Goal: Information Seeking & Learning: Understand process/instructions

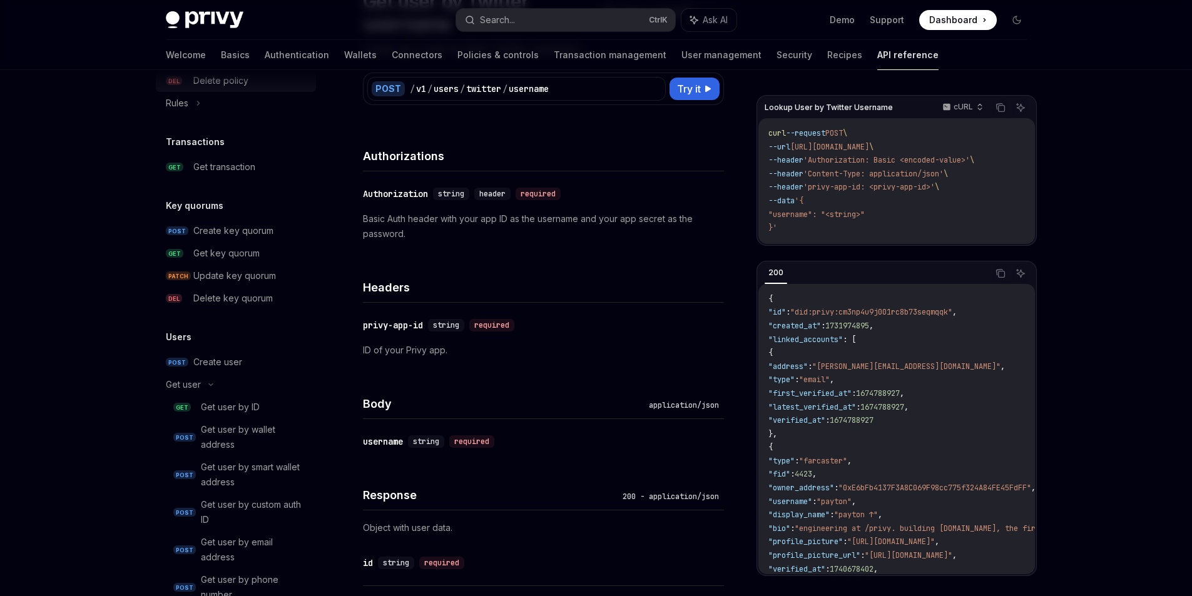
scroll to position [676, 0]
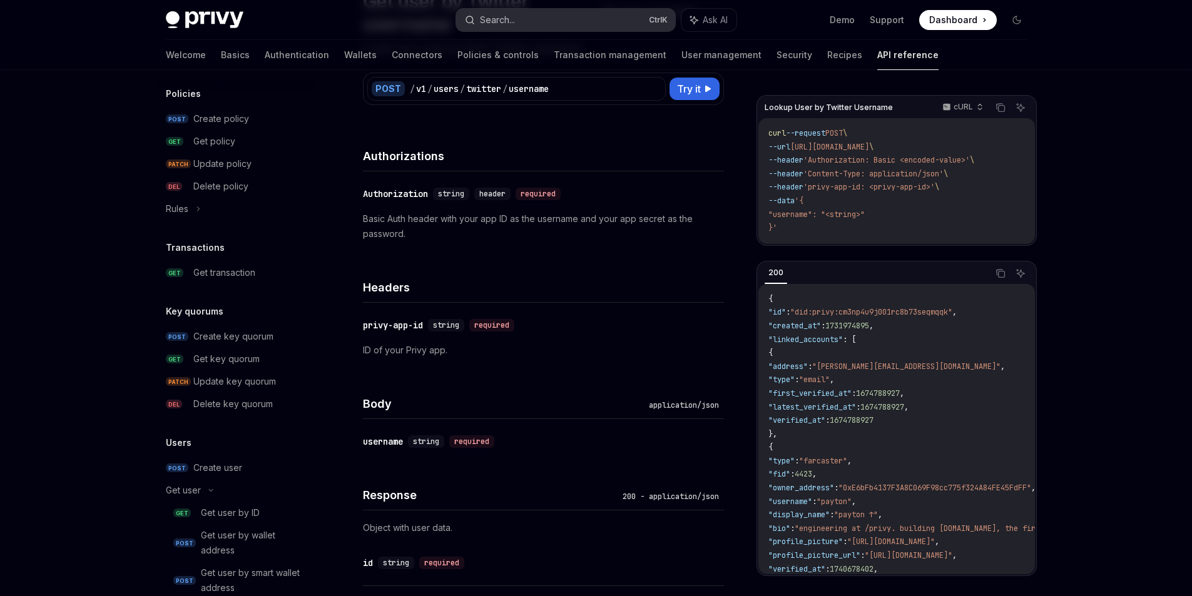
click at [499, 19] on div "Search..." at bounding box center [497, 20] width 35 height 15
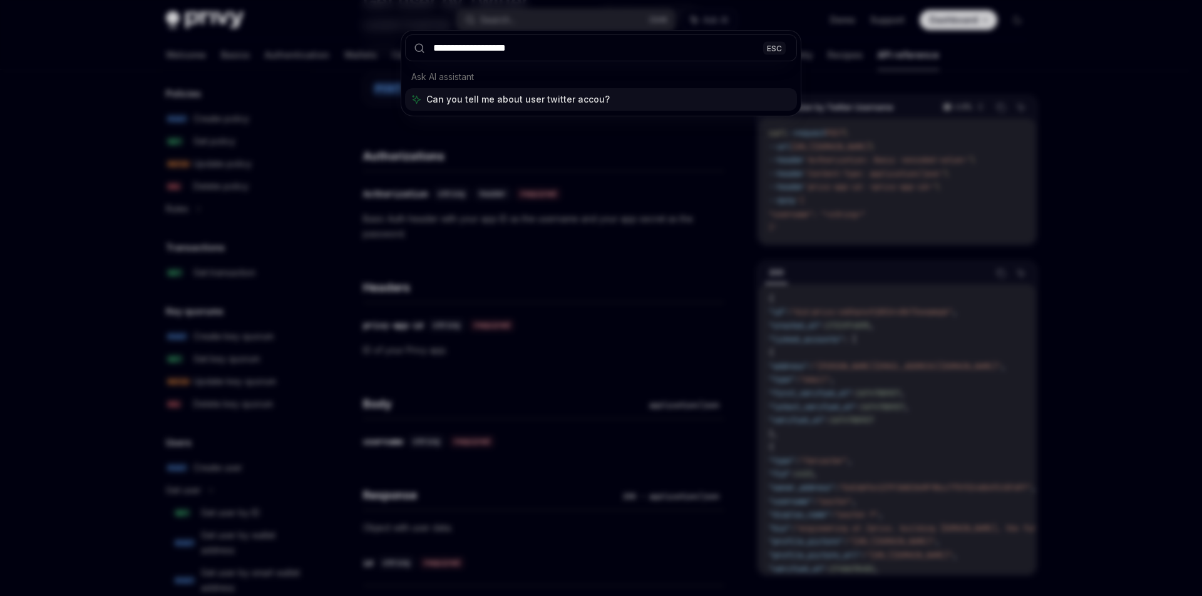
type input "**********"
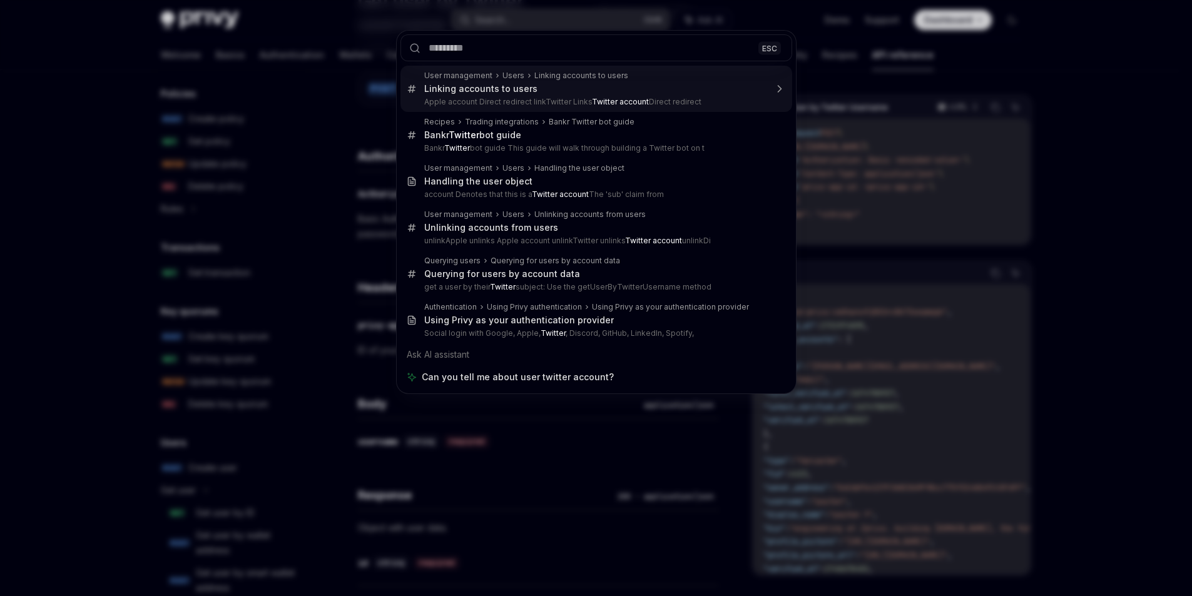
type textarea "*"
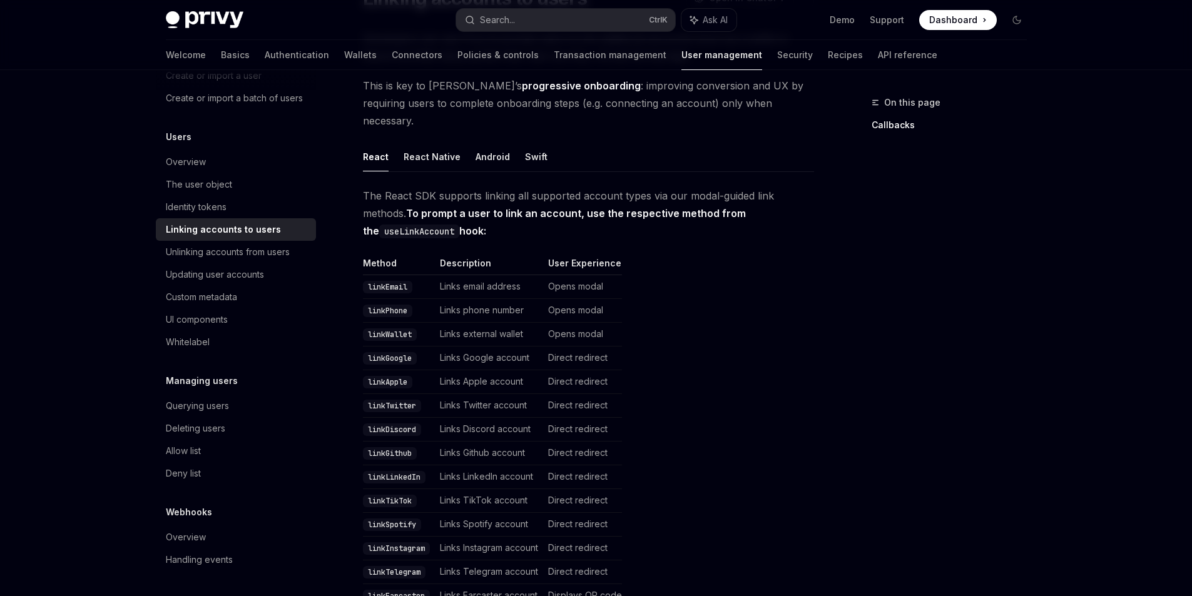
scroll to position [200, 0]
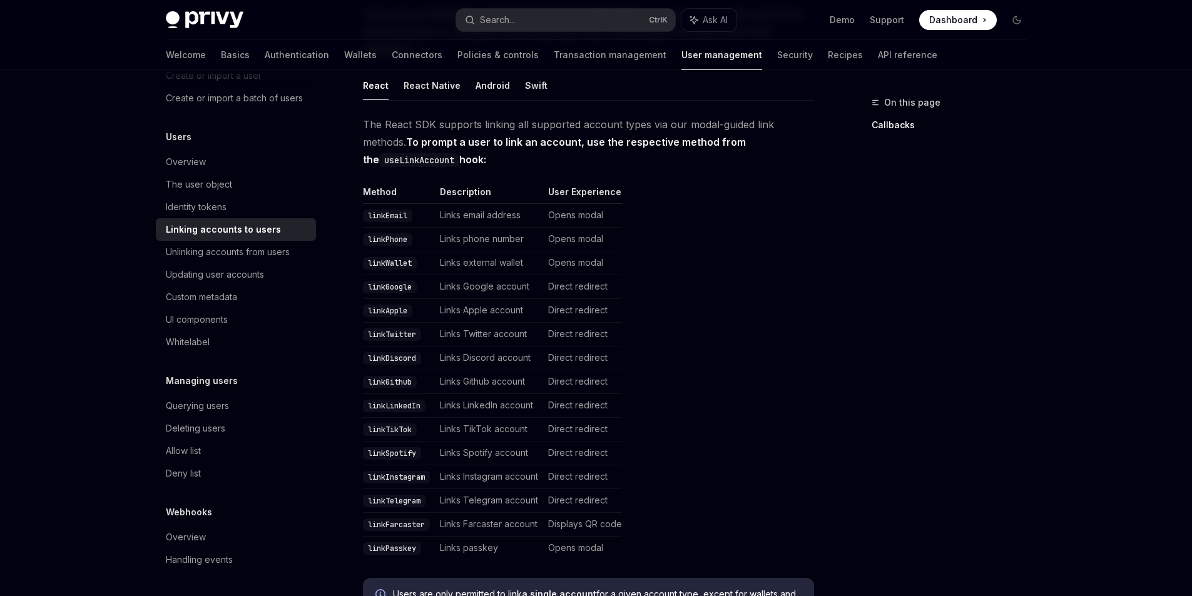
click at [396, 341] on code "linkTwitter" at bounding box center [392, 335] width 58 height 13
copy code "linkTwitter"
drag, startPoint x: 433, startPoint y: 344, endPoint x: 507, endPoint y: 352, distance: 74.4
click at [536, 342] on td "Links Twitter account" at bounding box center [489, 335] width 108 height 24
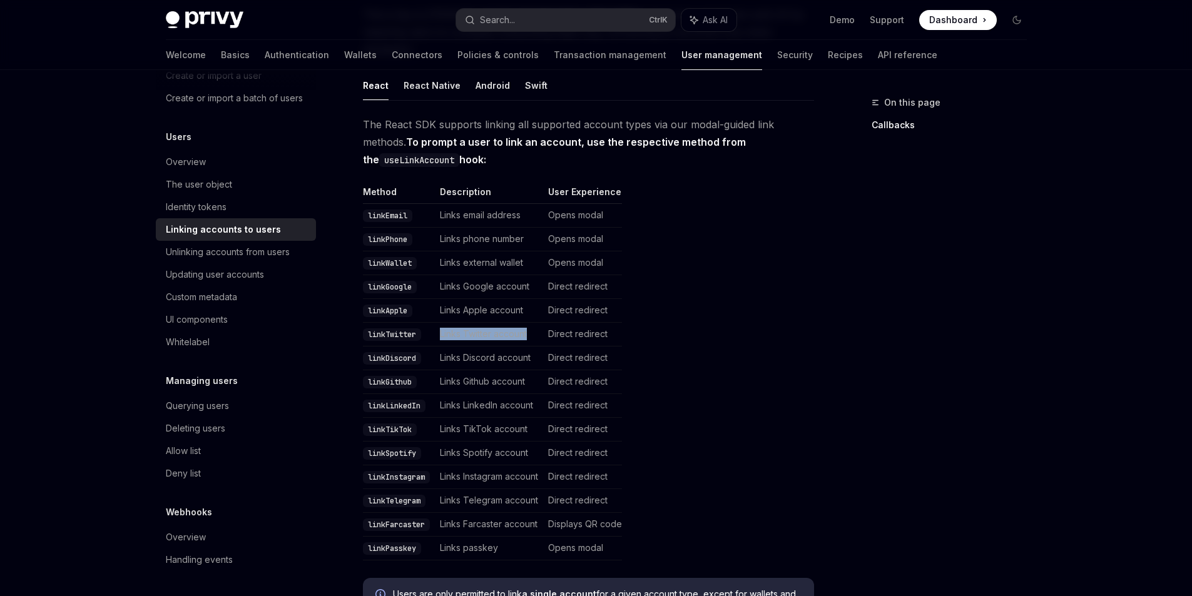
click at [503, 347] on td "Links Twitter account" at bounding box center [489, 335] width 108 height 24
click at [481, 343] on td "Links Twitter account" at bounding box center [489, 335] width 108 height 24
click at [453, 357] on td "Links Discord account" at bounding box center [489, 359] width 108 height 24
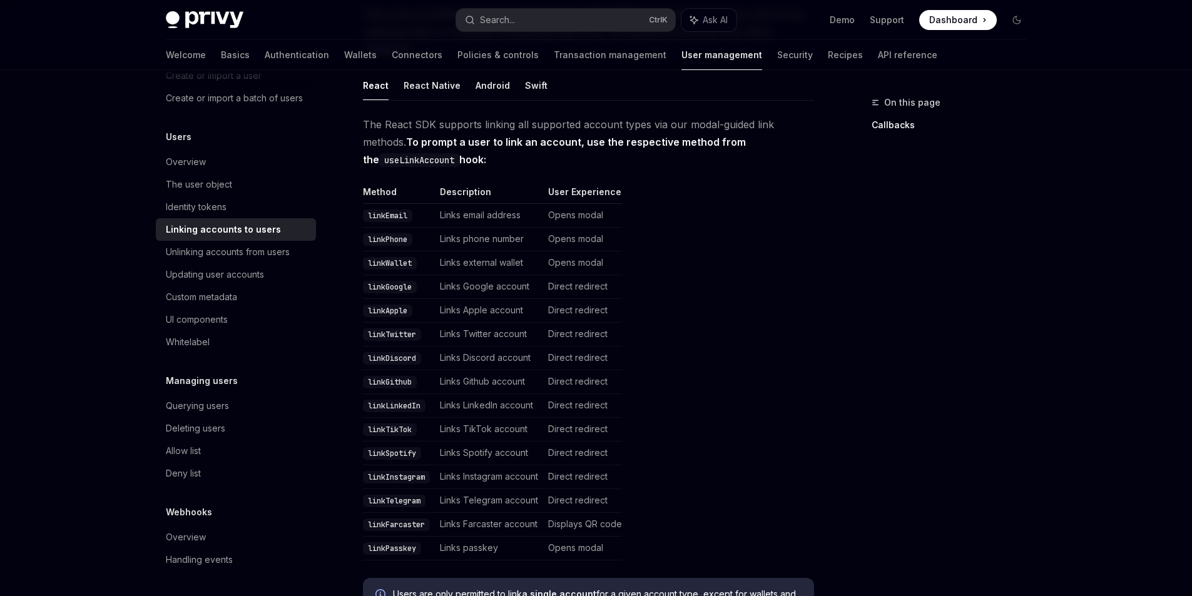
click at [381, 341] on code "linkTwitter" at bounding box center [392, 335] width 58 height 13
copy code "linkTwitter"
click at [363, 347] on td "linkTwitter" at bounding box center [399, 335] width 72 height 24
click at [363, 341] on code "linkTwitter" at bounding box center [392, 335] width 58 height 13
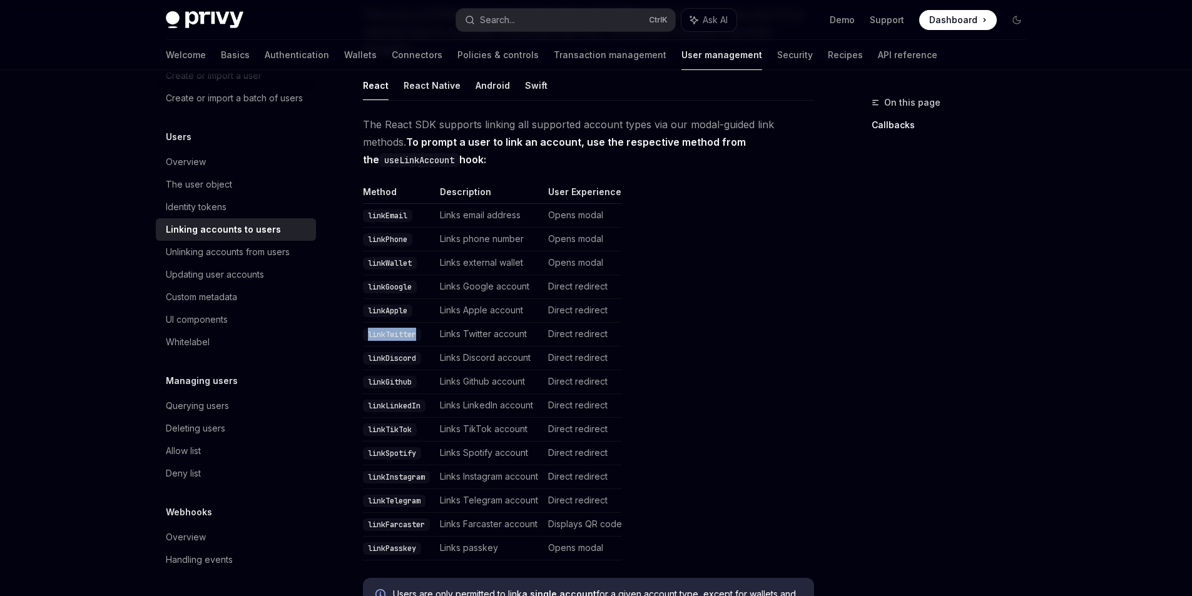
click at [363, 341] on code "linkTwitter" at bounding box center [392, 335] width 58 height 13
copy code "linkTwitter"
